Goal: Task Accomplishment & Management: Manage account settings

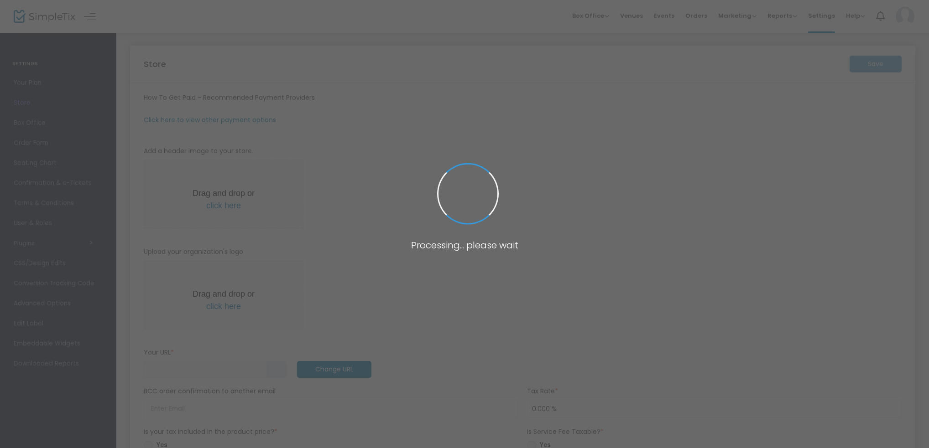
type input "[URL]"
type input "[EMAIL_ADDRESS][DOMAIN_NAME]"
type input "7.000 %"
radio input "true"
type input "Command Decisions Wargames Center"
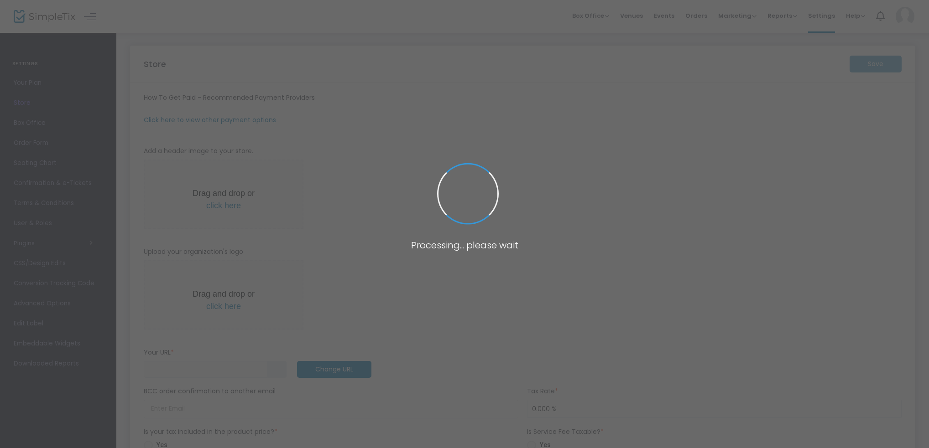
type input "[PHONE_NUMBER]"
type input "[DOMAIN_NAME][URL]"
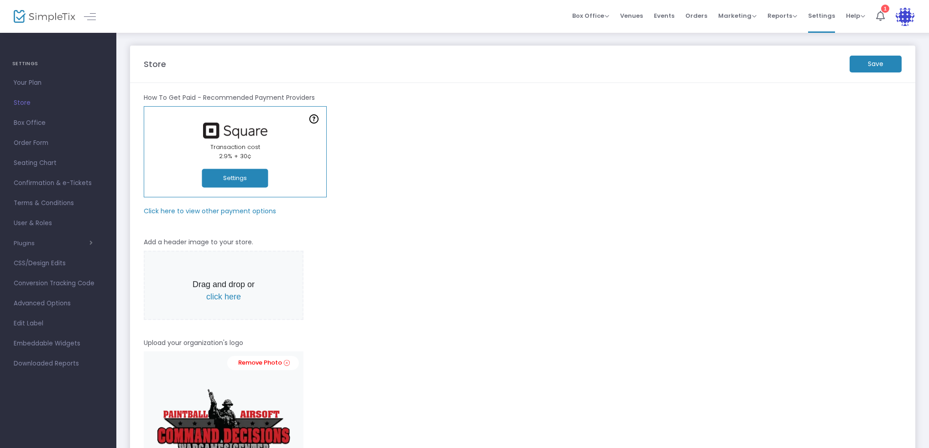
click at [55, 14] on img at bounding box center [45, 16] width 62 height 13
